Goal: Book appointment/travel/reservation

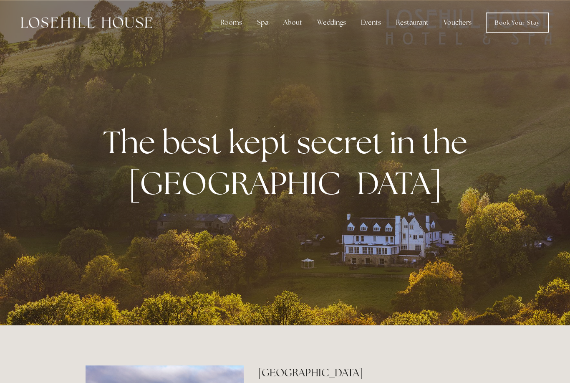
click at [407, 32] on nav "Rooms Rooms Your Stay Book a stay Offers Spa Spa" at bounding box center [350, 23] width 397 height 20
click at [412, 24] on div "Restaurant" at bounding box center [412, 22] width 46 height 17
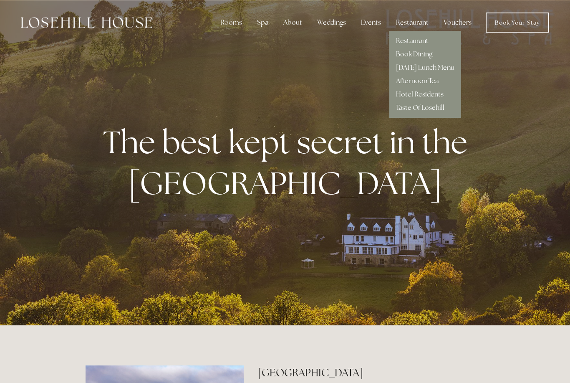
click at [427, 94] on link "Hotel Residents" at bounding box center [420, 94] width 48 height 9
click at [392, 268] on div at bounding box center [285, 162] width 570 height 325
click at [238, 22] on div "Rooms" at bounding box center [231, 22] width 35 height 17
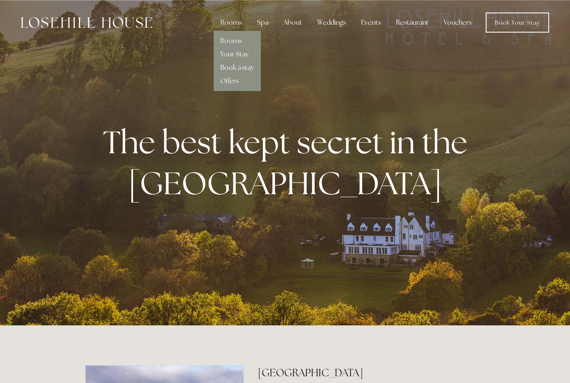
click at [239, 42] on link "Rooms" at bounding box center [231, 40] width 22 height 9
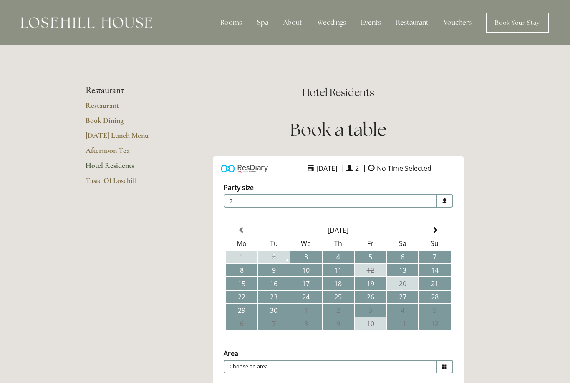
click at [280, 272] on td "9" at bounding box center [273, 270] width 31 height 13
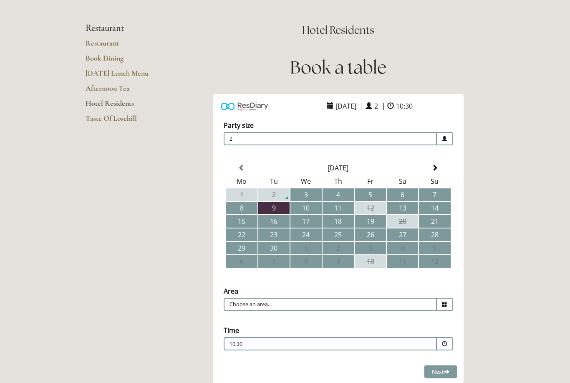
scroll to position [62, 0]
click at [339, 214] on td "11" at bounding box center [337, 208] width 31 height 13
click at [277, 210] on td "9" at bounding box center [273, 208] width 31 height 13
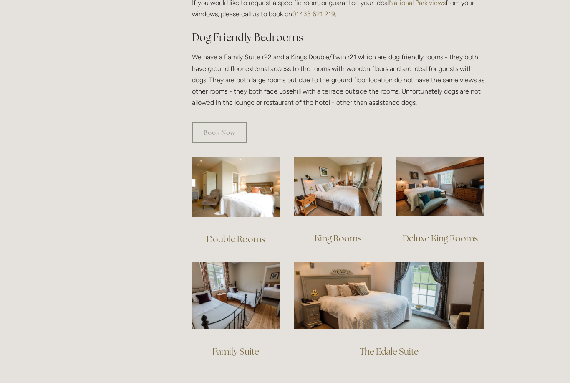
scroll to position [430, 0]
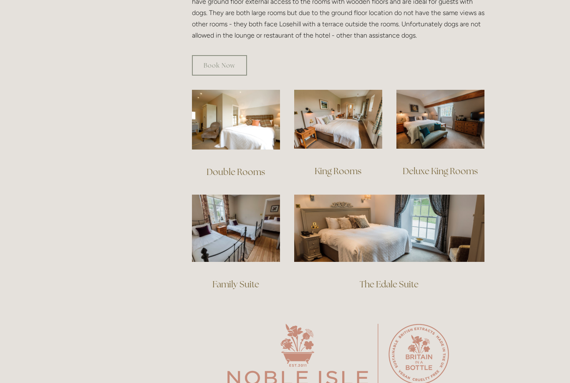
click at [372, 222] on img at bounding box center [389, 228] width 190 height 67
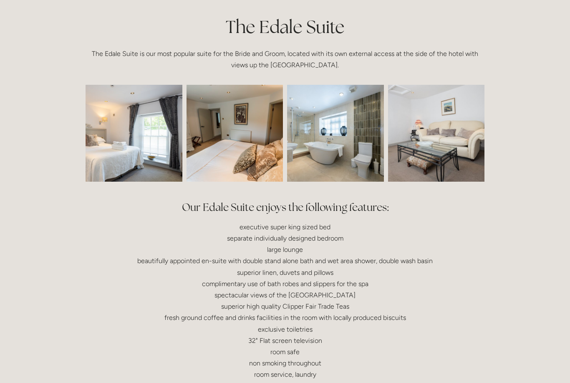
scroll to position [202, 0]
